Goal: Task Accomplishment & Management: Manage account settings

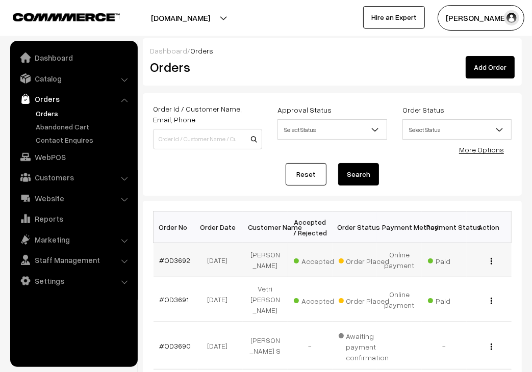
click at [489, 266] on div "View" at bounding box center [489, 260] width 33 height 11
click at [491, 265] on img "button" at bounding box center [491, 261] width 2 height 7
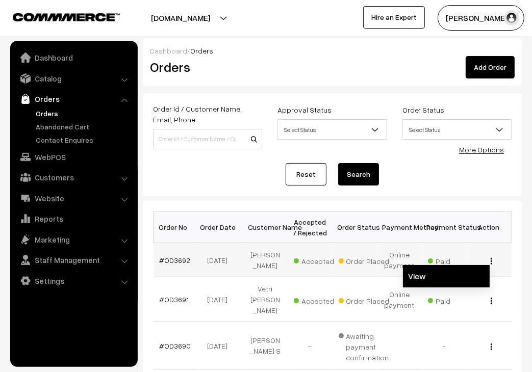
click at [471, 277] on link "View" at bounding box center [446, 276] width 87 height 22
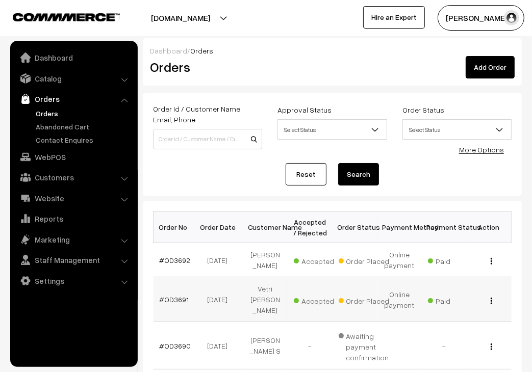
click at [489, 305] on div "View" at bounding box center [489, 299] width 33 height 11
click at [489, 304] on div "View" at bounding box center [489, 299] width 33 height 11
click at [493, 304] on div "View" at bounding box center [489, 299] width 33 height 11
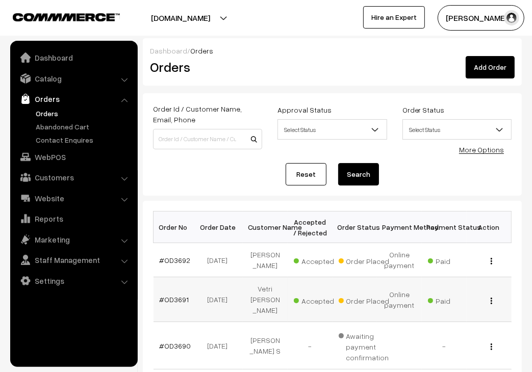
click at [493, 304] on div "View" at bounding box center [489, 299] width 33 height 11
click at [489, 305] on div "View" at bounding box center [489, 299] width 33 height 11
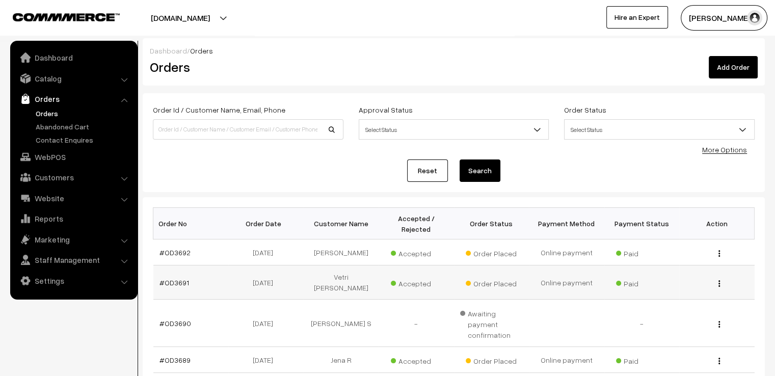
click at [531, 277] on div "View" at bounding box center [717, 282] width 63 height 11
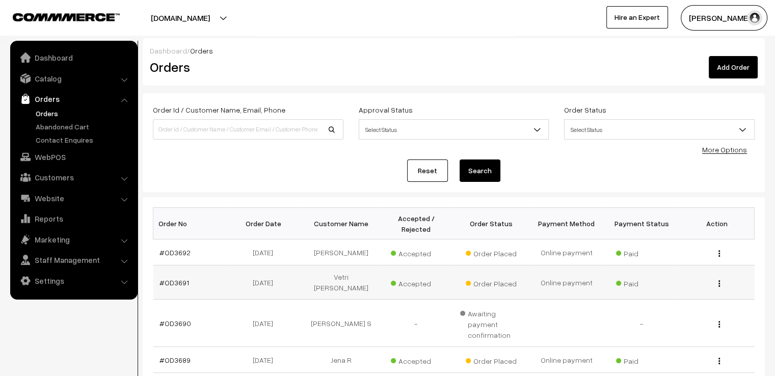
click at [531, 277] on div "View" at bounding box center [717, 282] width 63 height 11
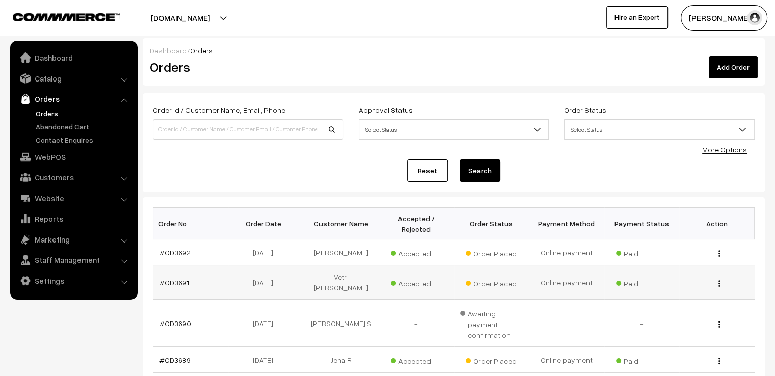
click at [196, 266] on td "#OD3691" at bounding box center [190, 283] width 75 height 34
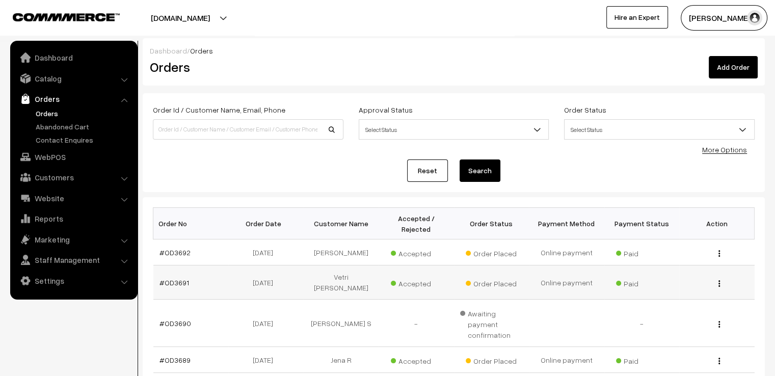
click at [201, 266] on td "#OD3691" at bounding box center [190, 283] width 75 height 34
click at [531, 280] on img "button" at bounding box center [720, 283] width 2 height 7
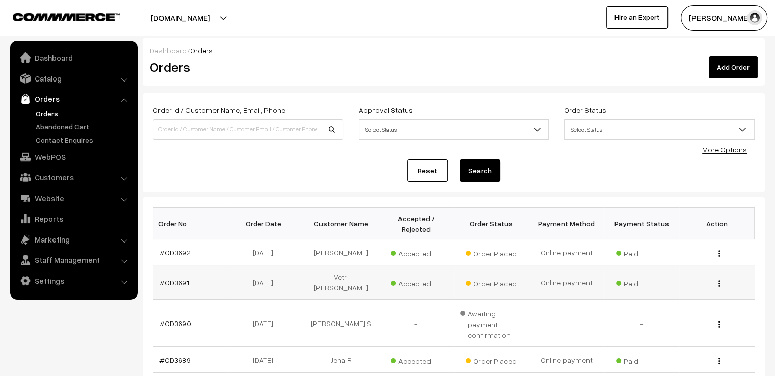
click at [531, 280] on img "button" at bounding box center [720, 283] width 2 height 7
click at [531, 288] on link "View" at bounding box center [674, 299] width 87 height 22
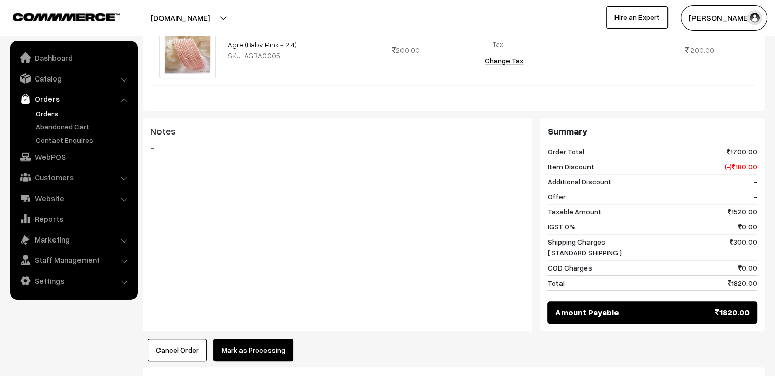
scroll to position [866, 0]
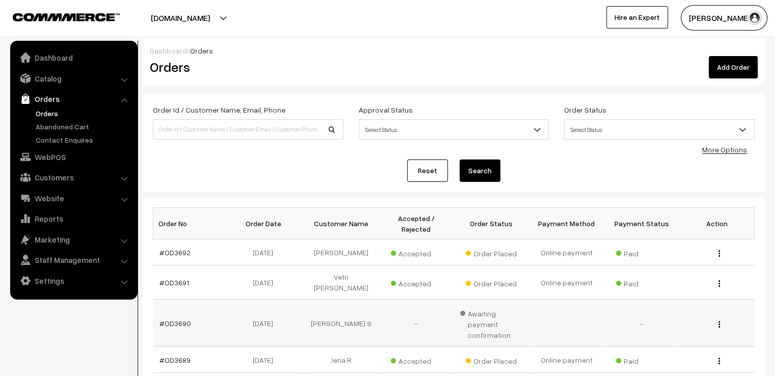
scroll to position [255, 0]
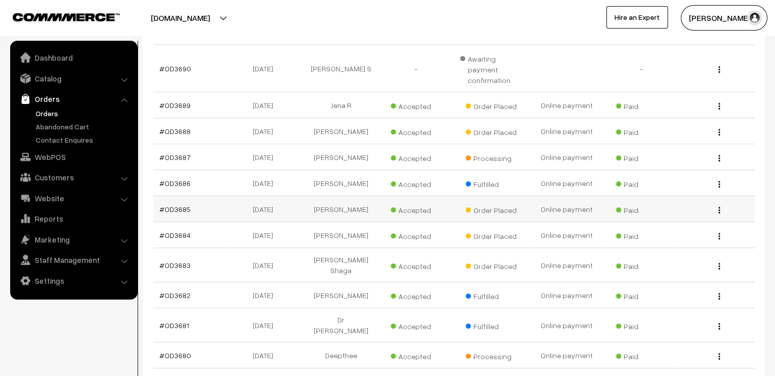
click at [720, 207] on img "button" at bounding box center [720, 210] width 2 height 7
click at [719, 263] on img "button" at bounding box center [720, 266] width 2 height 7
click at [686, 270] on link "View" at bounding box center [674, 281] width 87 height 22
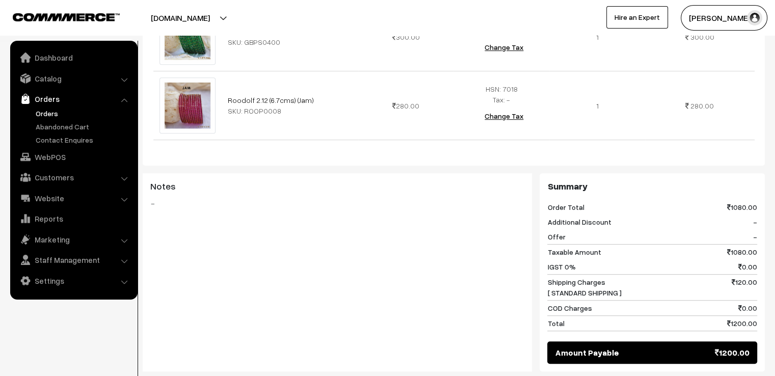
scroll to position [656, 0]
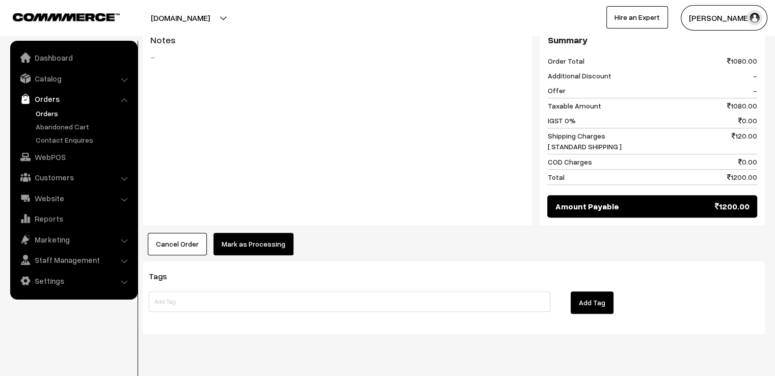
click at [251, 233] on button "Mark as Processing" at bounding box center [254, 244] width 80 height 22
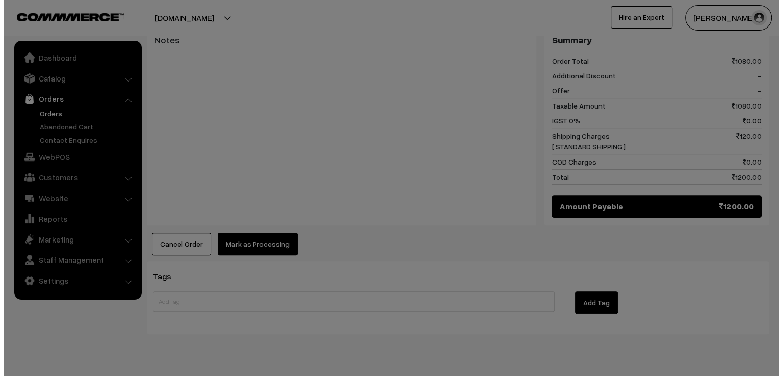
scroll to position [659, 0]
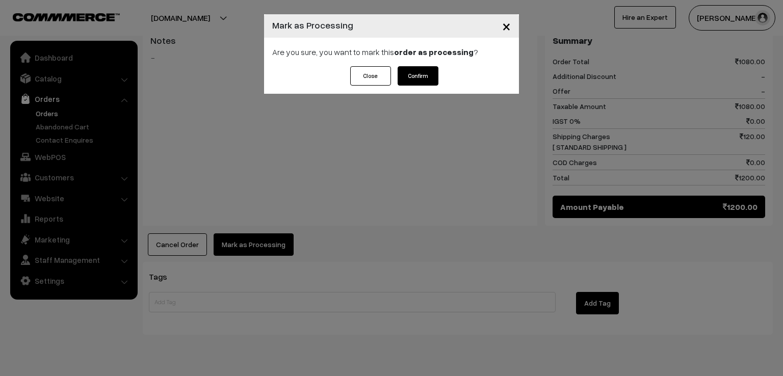
click at [412, 81] on button "Confirm" at bounding box center [418, 75] width 41 height 19
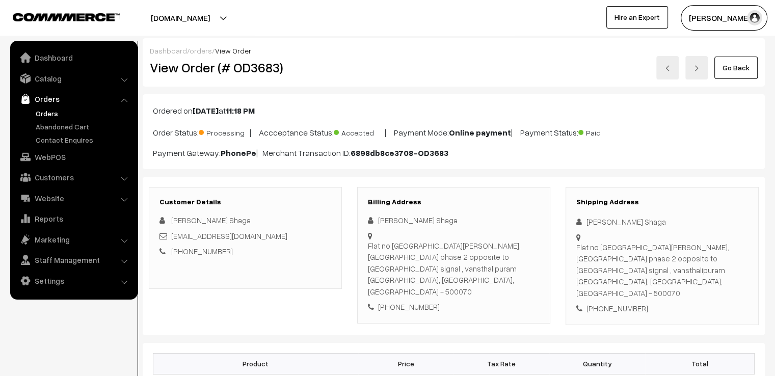
scroll to position [510, 0]
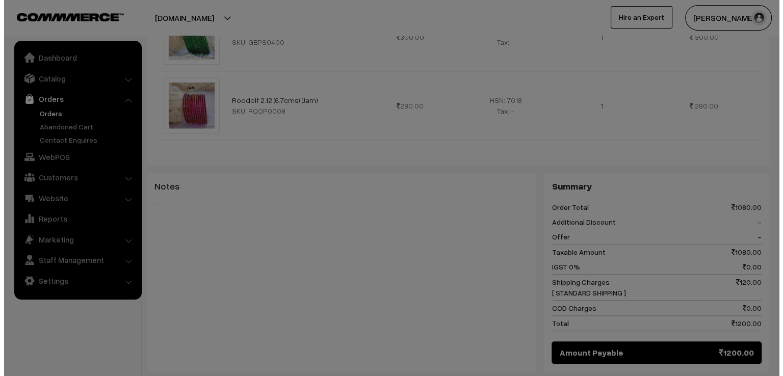
scroll to position [511, 0]
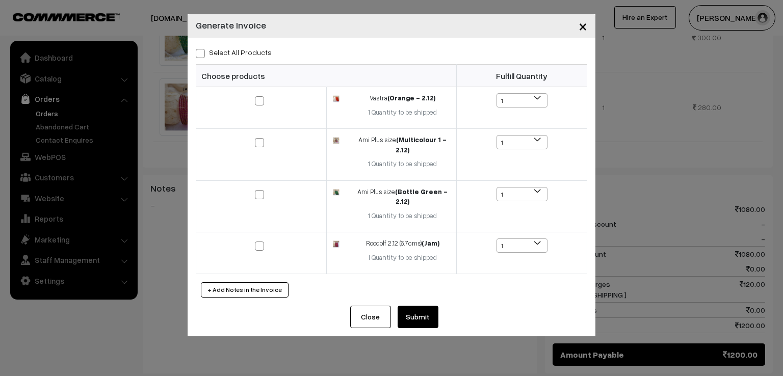
click at [201, 51] on span at bounding box center [200, 53] width 9 height 9
click at [201, 51] on input "Select All Products" at bounding box center [199, 51] width 7 height 7
checkbox input "true"
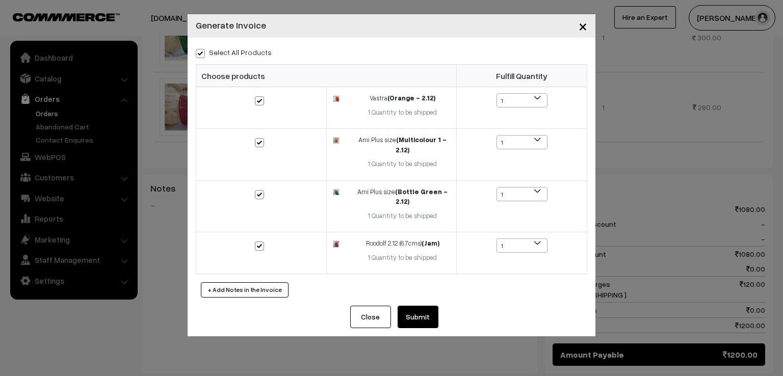
checkbox input "true"
click at [412, 316] on button "Submit" at bounding box center [418, 317] width 41 height 22
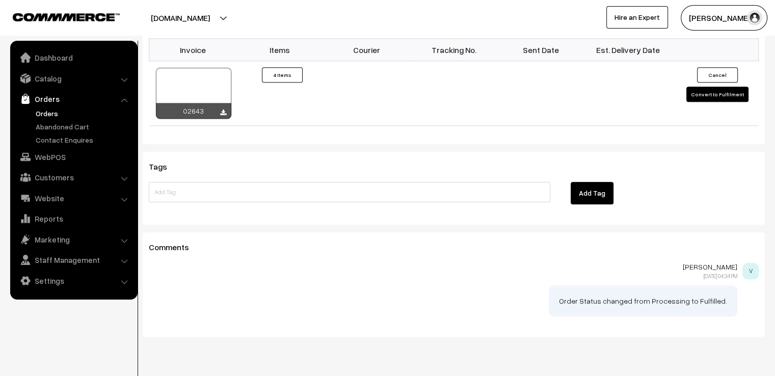
scroll to position [911, 0]
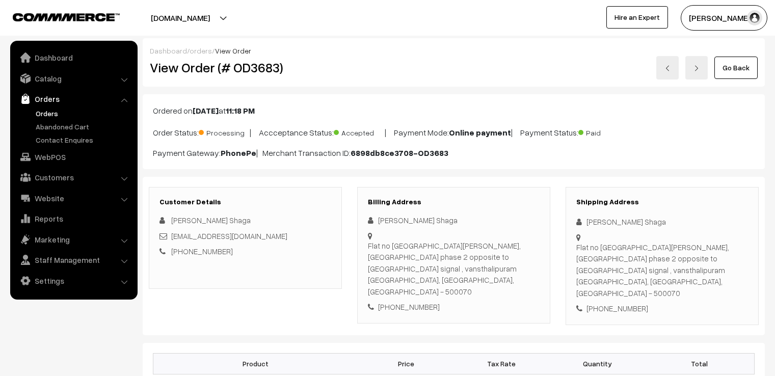
scroll to position [656, 0]
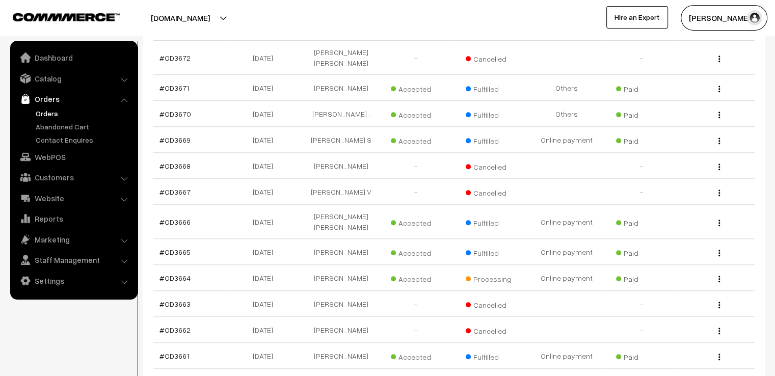
scroll to position [510, 0]
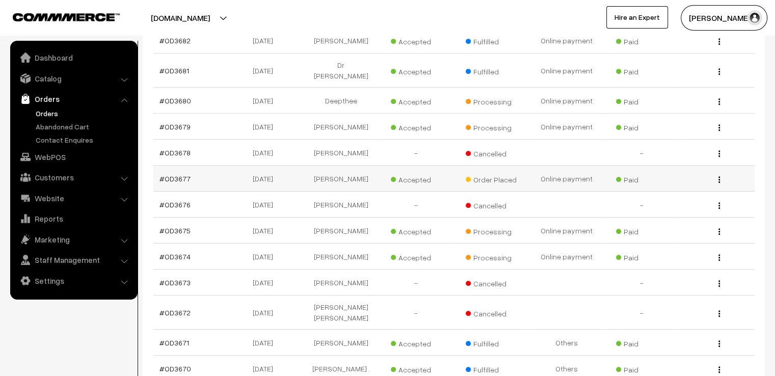
click at [719, 176] on img "button" at bounding box center [720, 179] width 2 height 7
click at [691, 184] on link "View" at bounding box center [674, 195] width 87 height 22
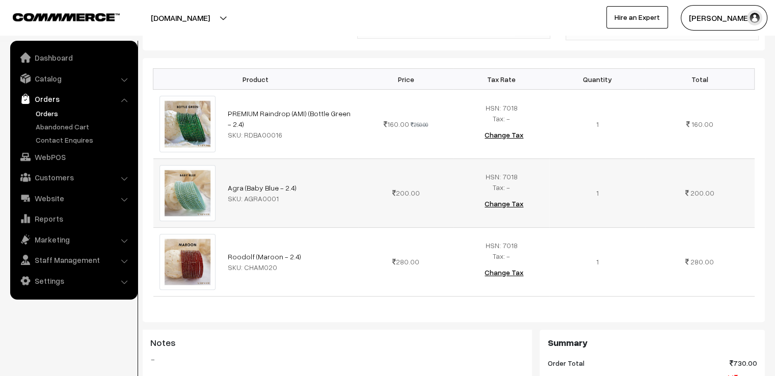
scroll to position [510, 0]
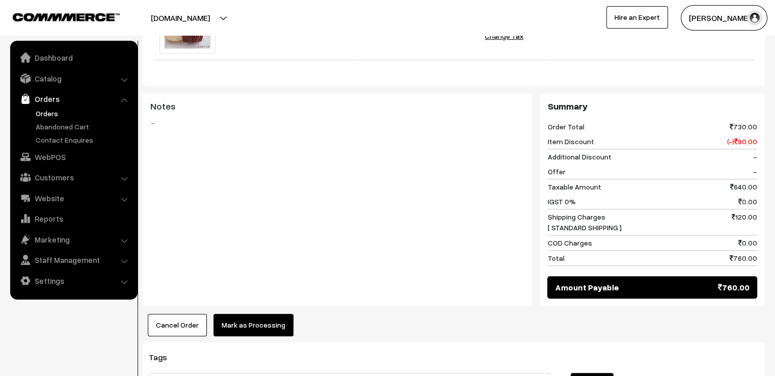
click at [246, 314] on button "Mark as Processing" at bounding box center [254, 325] width 80 height 22
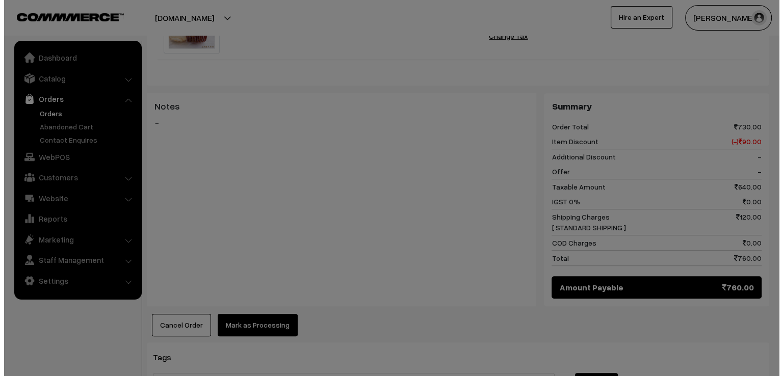
scroll to position [511, 0]
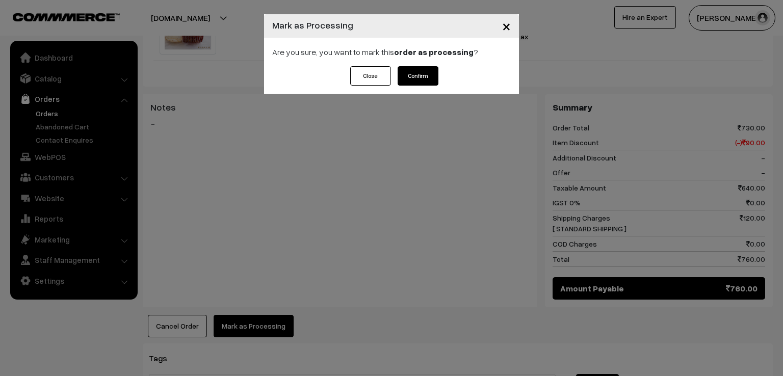
click at [414, 72] on button "Confirm" at bounding box center [418, 75] width 41 height 19
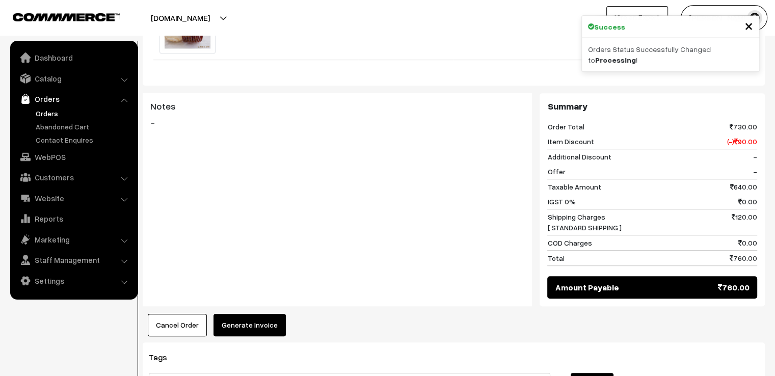
scroll to position [508, 0]
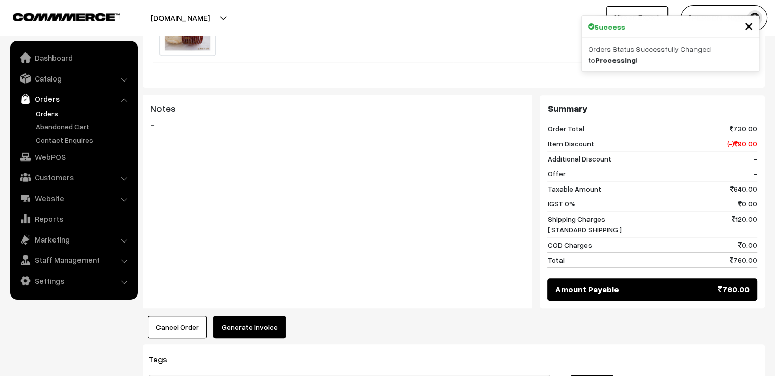
click at [228, 316] on button "Generate Invoice" at bounding box center [250, 327] width 72 height 22
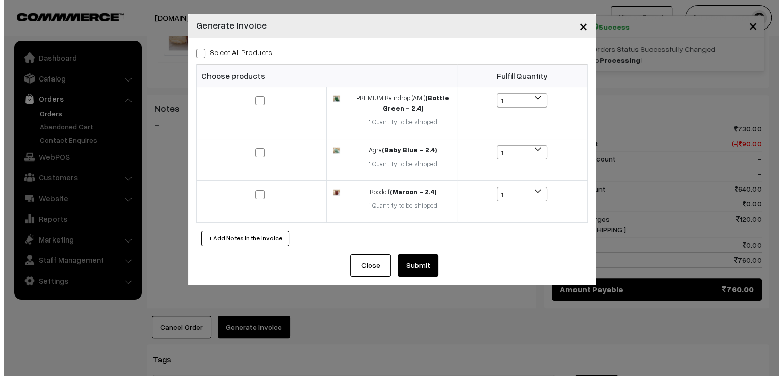
scroll to position [510, 0]
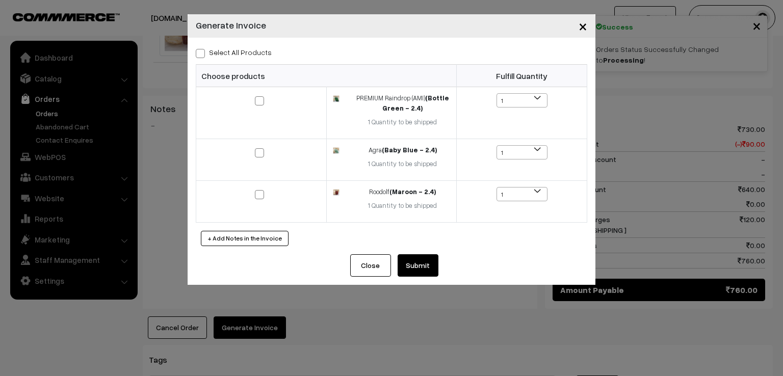
click at [216, 55] on label "Select All Products" at bounding box center [234, 52] width 76 height 11
click at [202, 55] on input "Select All Products" at bounding box center [199, 51] width 7 height 7
checkbox input "true"
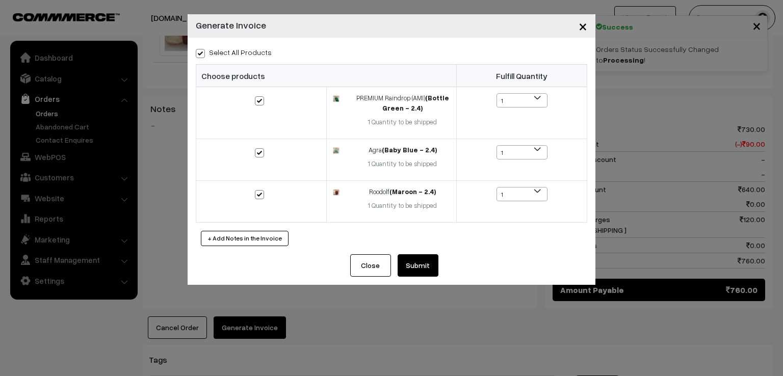
checkbox input "true"
click at [411, 266] on button "Submit" at bounding box center [418, 265] width 41 height 22
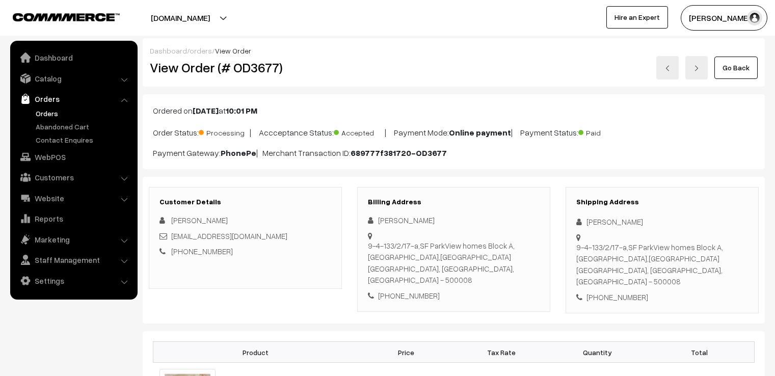
scroll to position [510, 0]
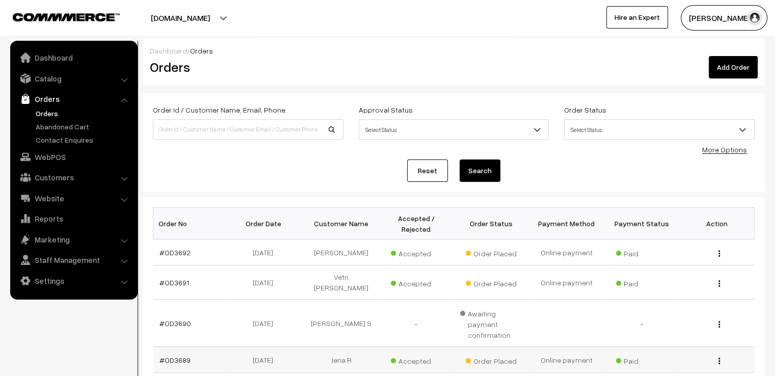
scroll to position [255, 0]
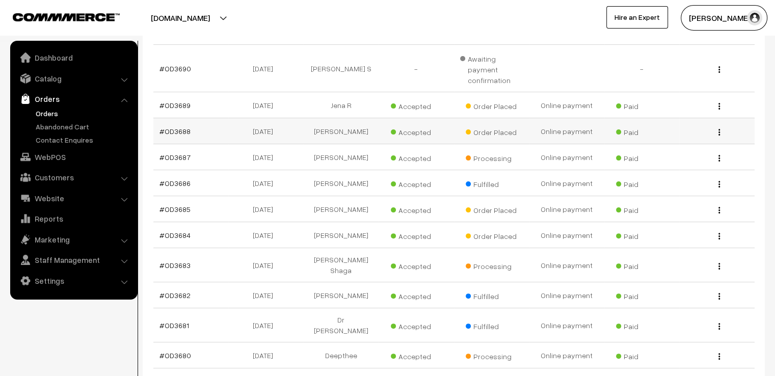
click at [718, 128] on button "button" at bounding box center [719, 132] width 3 height 8
click at [697, 136] on link "View" at bounding box center [674, 147] width 87 height 22
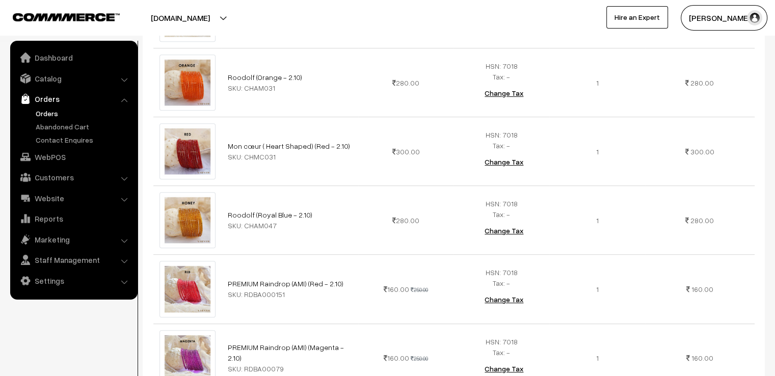
scroll to position [933, 0]
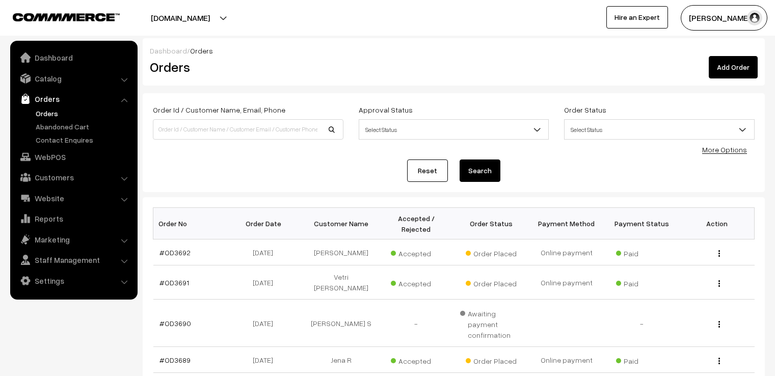
scroll to position [255, 0]
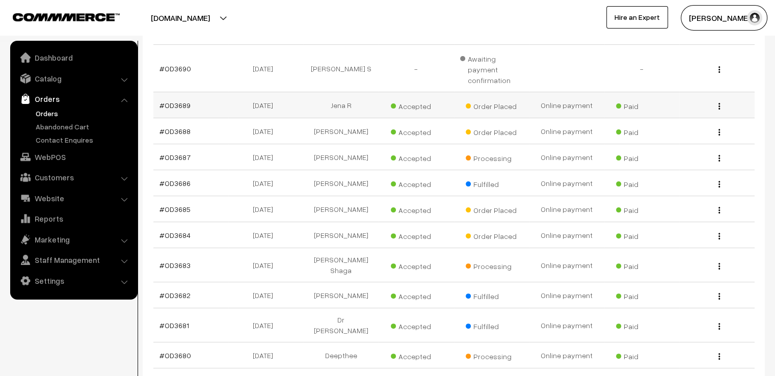
click at [719, 103] on img "button" at bounding box center [720, 106] width 2 height 7
click at [681, 110] on link "View" at bounding box center [674, 121] width 87 height 22
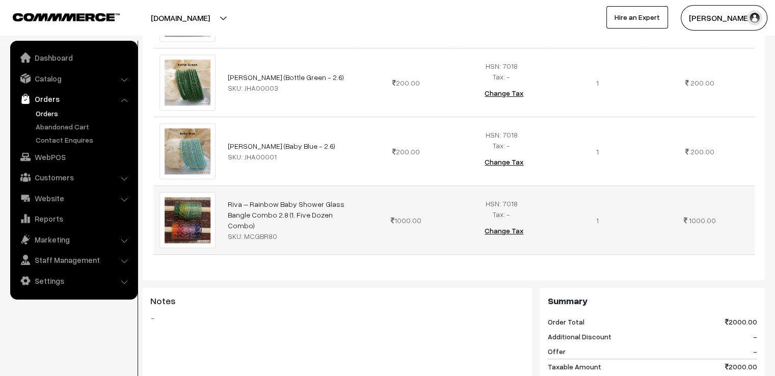
scroll to position [765, 0]
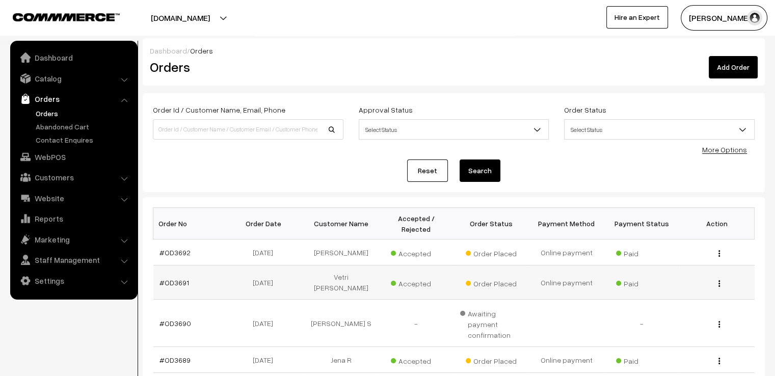
click at [721, 277] on div "View" at bounding box center [717, 282] width 63 height 11
click at [718, 277] on div "View" at bounding box center [717, 282] width 63 height 11
click at [718, 279] on button "button" at bounding box center [719, 283] width 3 height 8
click at [714, 288] on link "View" at bounding box center [674, 299] width 87 height 22
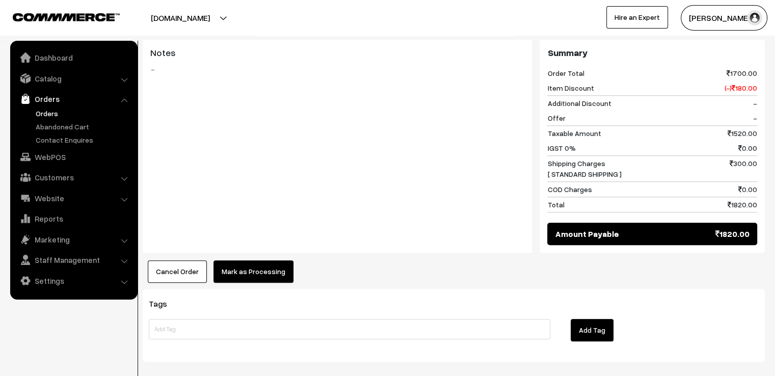
scroll to position [866, 0]
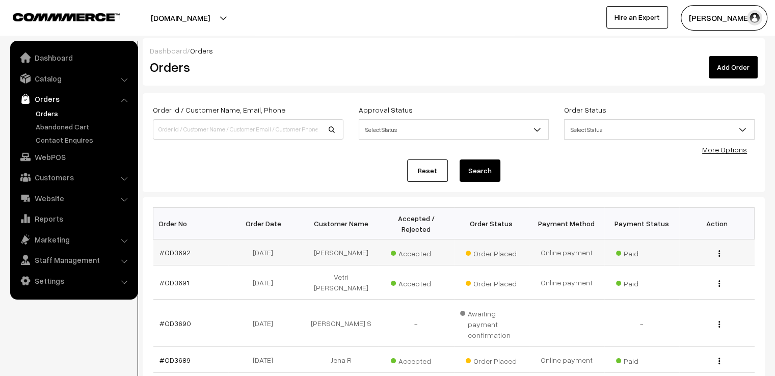
click at [718, 247] on div "View" at bounding box center [717, 252] width 63 height 11
click at [720, 250] on img "button" at bounding box center [720, 253] width 2 height 7
click at [708, 257] on link "View" at bounding box center [674, 268] width 87 height 22
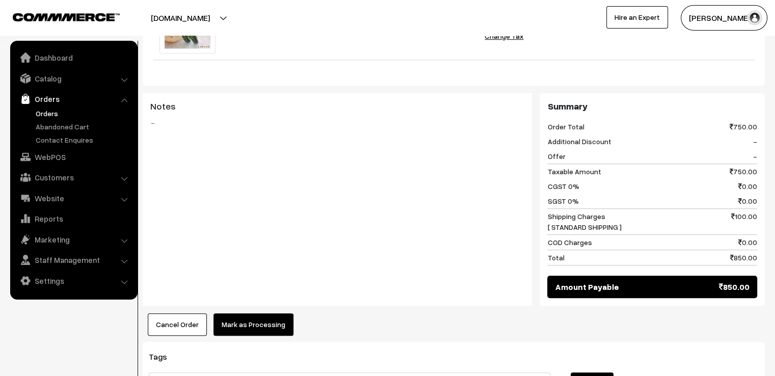
scroll to position [602, 0]
